Goal: Feedback & Contribution: Submit feedback/report problem

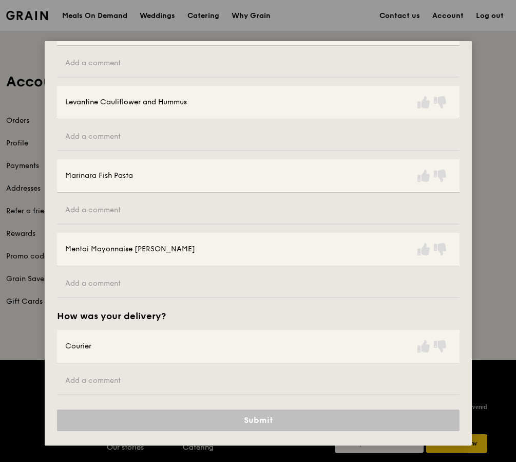
scroll to position [13, 0]
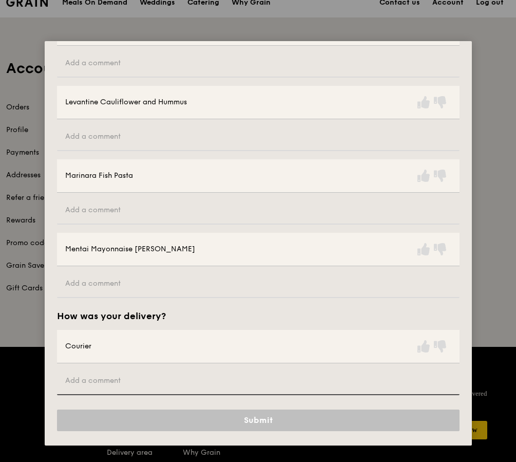
click at [103, 383] on input "text" at bounding box center [258, 381] width 403 height 28
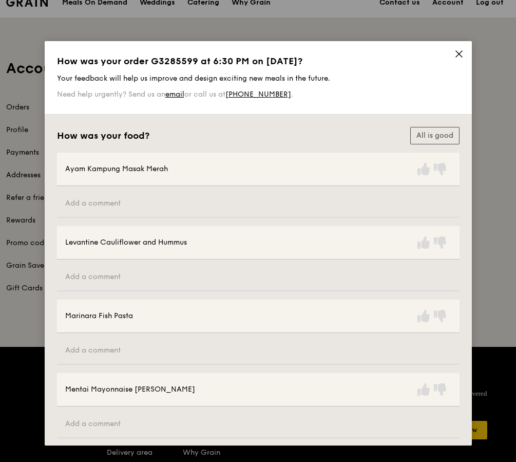
type input "some food spilled out"
click at [387, 174] on div "Ayam Kampung Masak Merah" at bounding box center [258, 169] width 403 height 33
click at [418, 172] on icon at bounding box center [424, 169] width 12 height 12
click at [426, 245] on icon at bounding box center [424, 242] width 12 height 12
click at [423, 317] on icon at bounding box center [424, 316] width 12 height 12
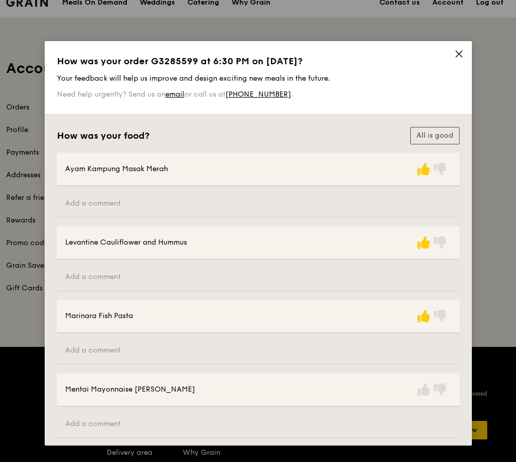
click at [419, 399] on div "Mentai Mayonnaise [PERSON_NAME]" at bounding box center [258, 389] width 403 height 33
click at [425, 395] on icon at bounding box center [424, 389] width 12 height 12
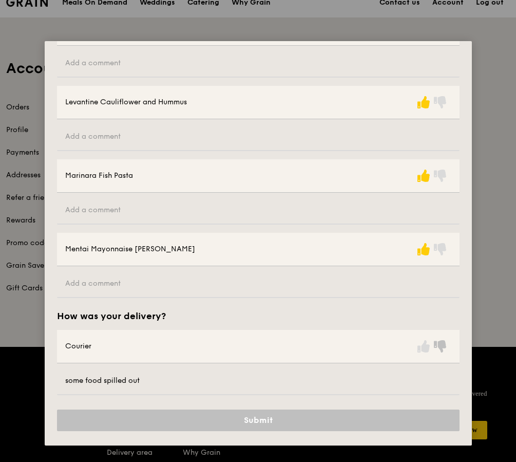
click at [444, 348] on icon at bounding box center [440, 346] width 12 height 12
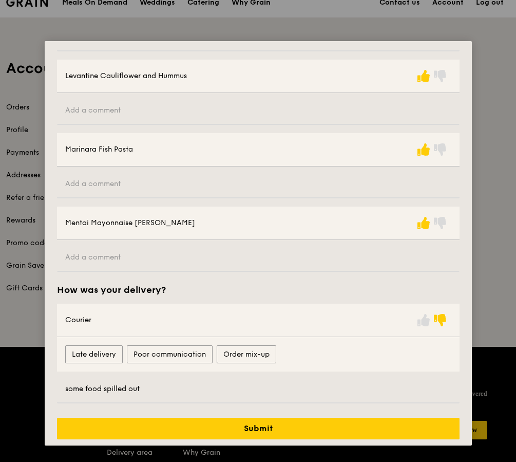
scroll to position [175, 0]
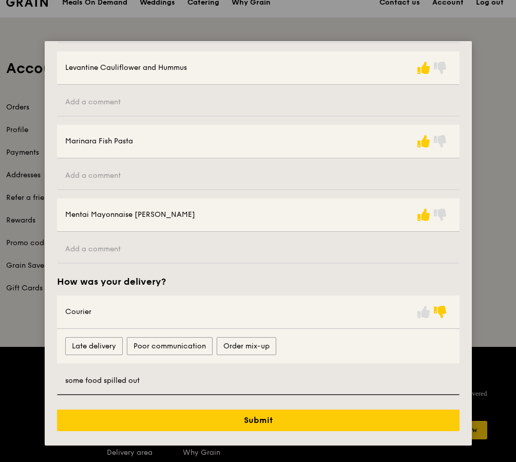
drag, startPoint x: 161, startPoint y: 384, endPoint x: 189, endPoint y: 396, distance: 30.4
click at [161, 384] on input "some food spilled out" at bounding box center [258, 381] width 403 height 28
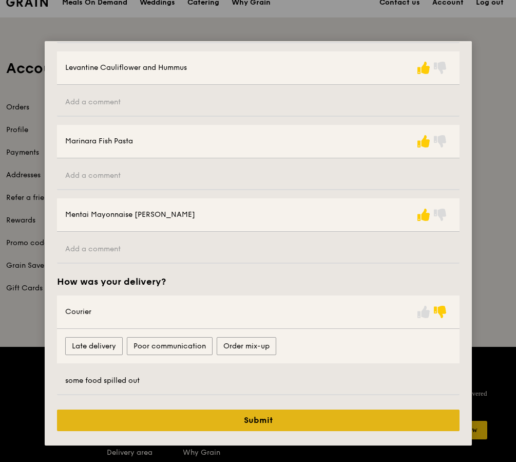
click at [261, 420] on button "Submit" at bounding box center [258, 421] width 403 height 22
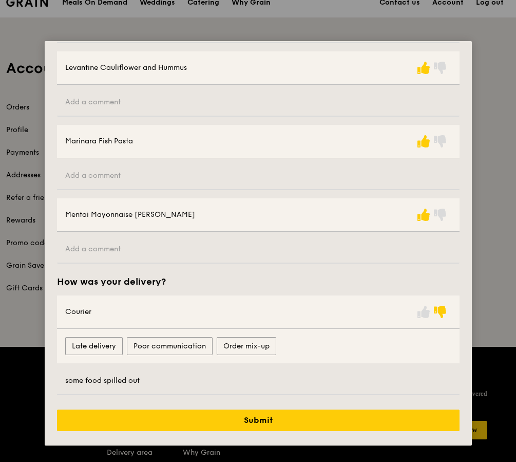
scroll to position [0, 0]
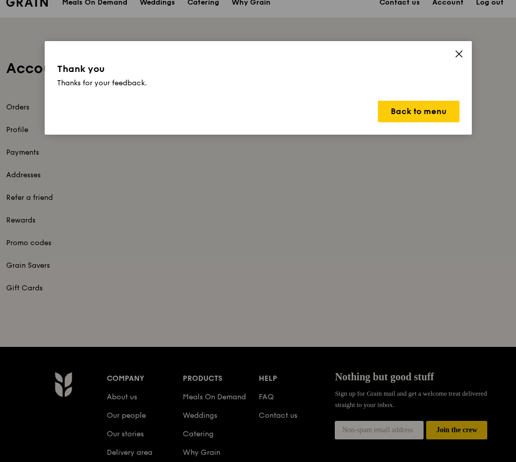
click at [457, 53] on icon at bounding box center [459, 53] width 9 height 9
